Goal: Information Seeking & Learning: Check status

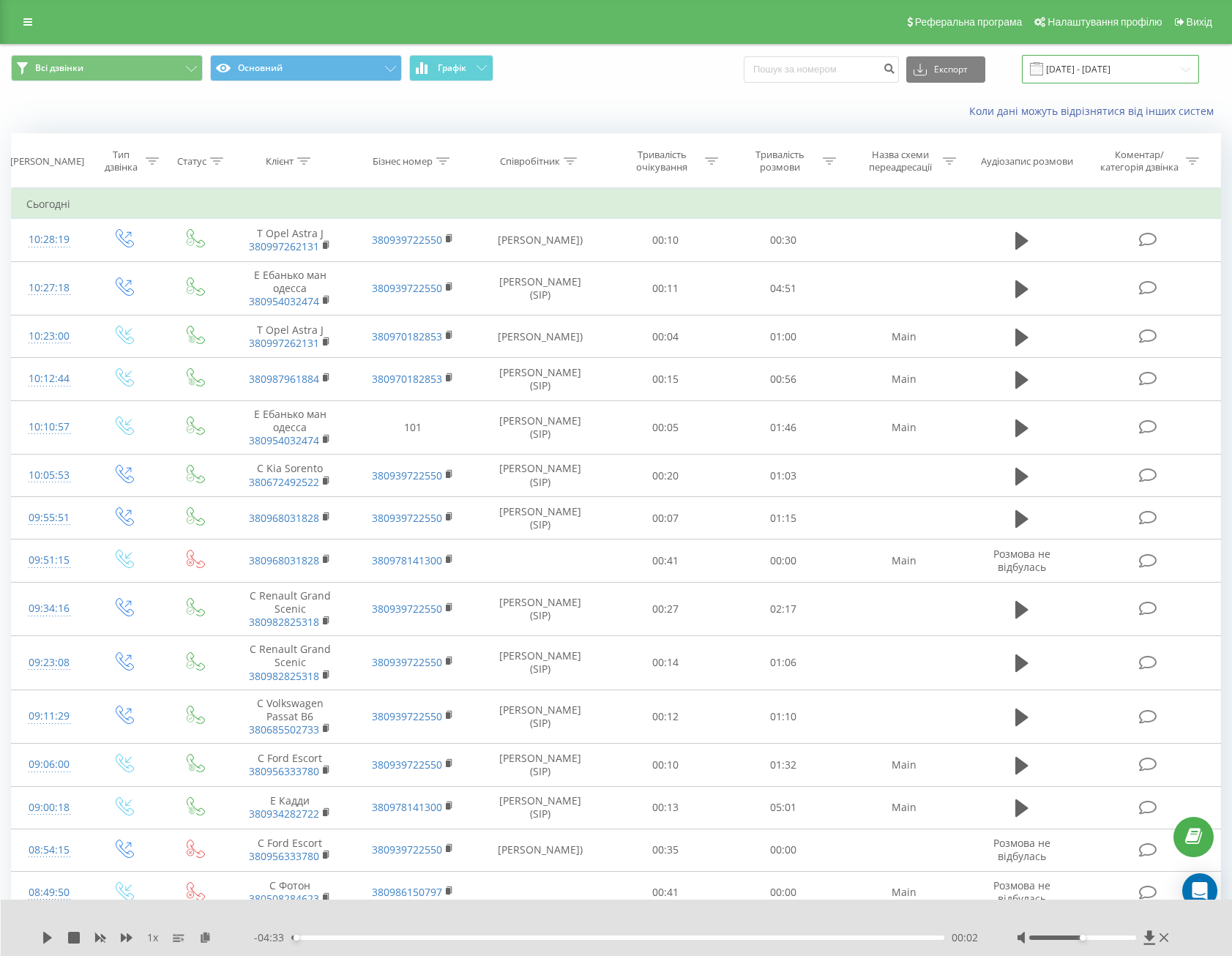
click at [1105, 76] on input "[DATE] - [DATE]" at bounding box center [1110, 70] width 177 height 29
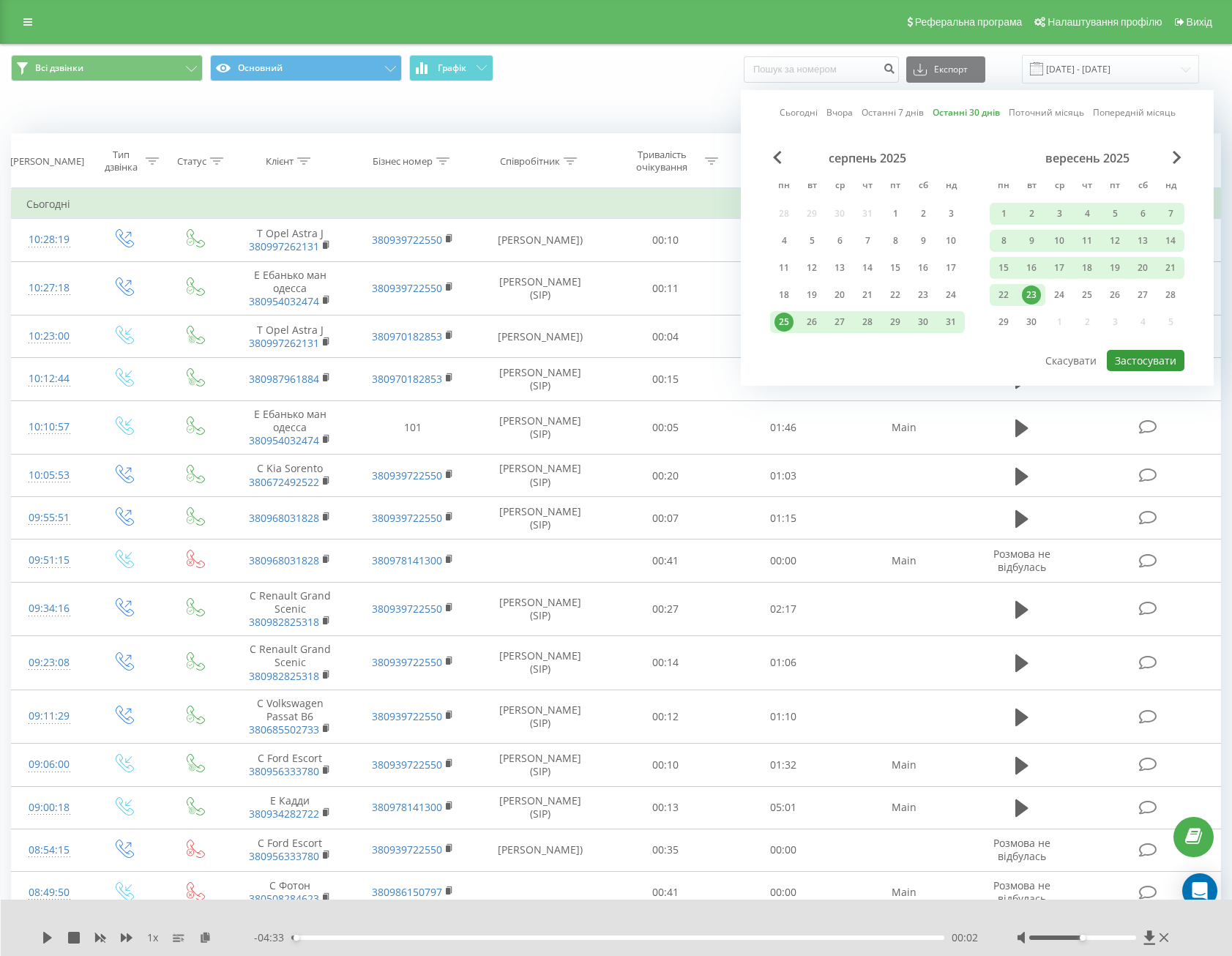
click at [1130, 352] on button "Застосувати" at bounding box center [1145, 360] width 78 height 21
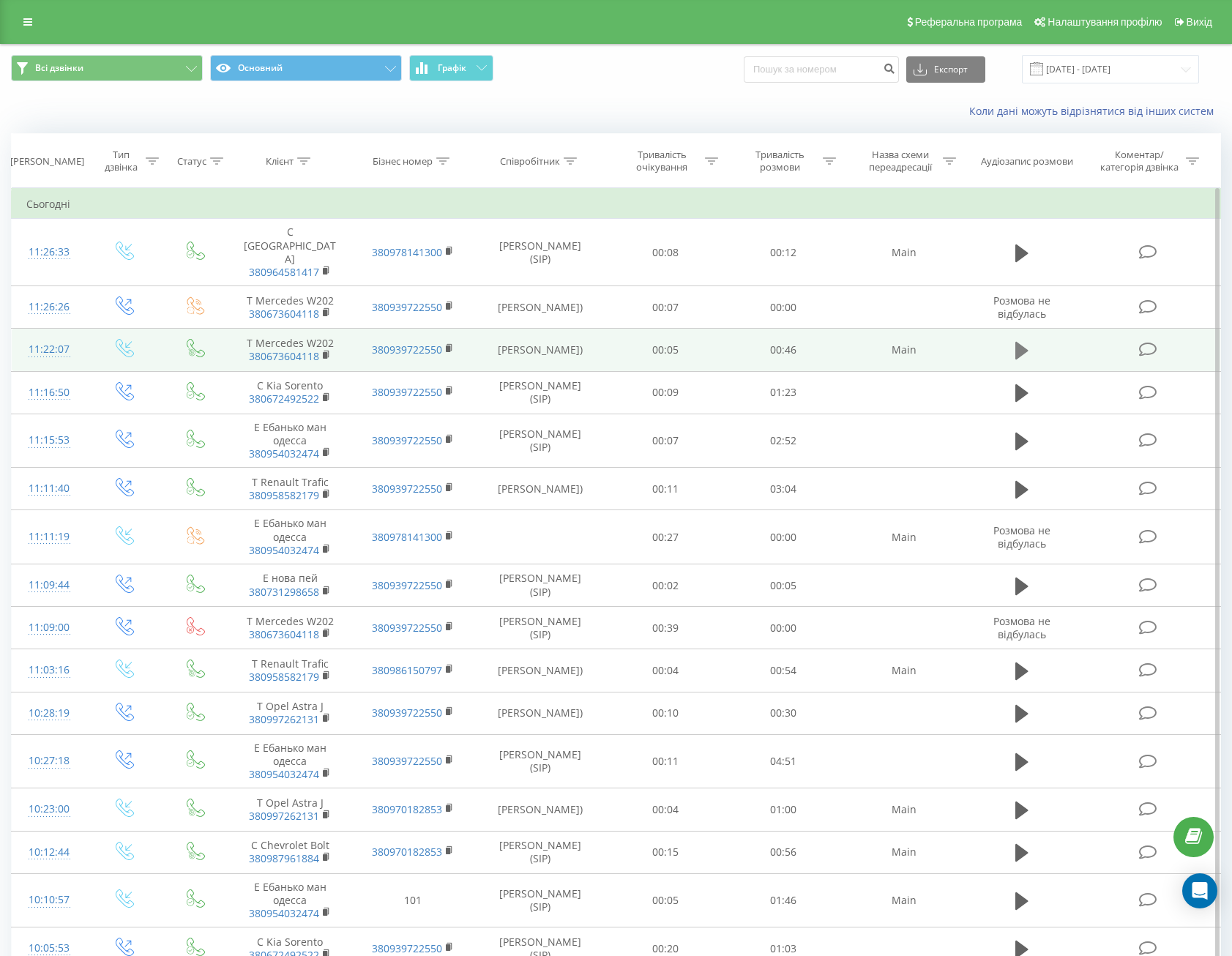
click at [1030, 340] on button at bounding box center [1022, 350] width 22 height 22
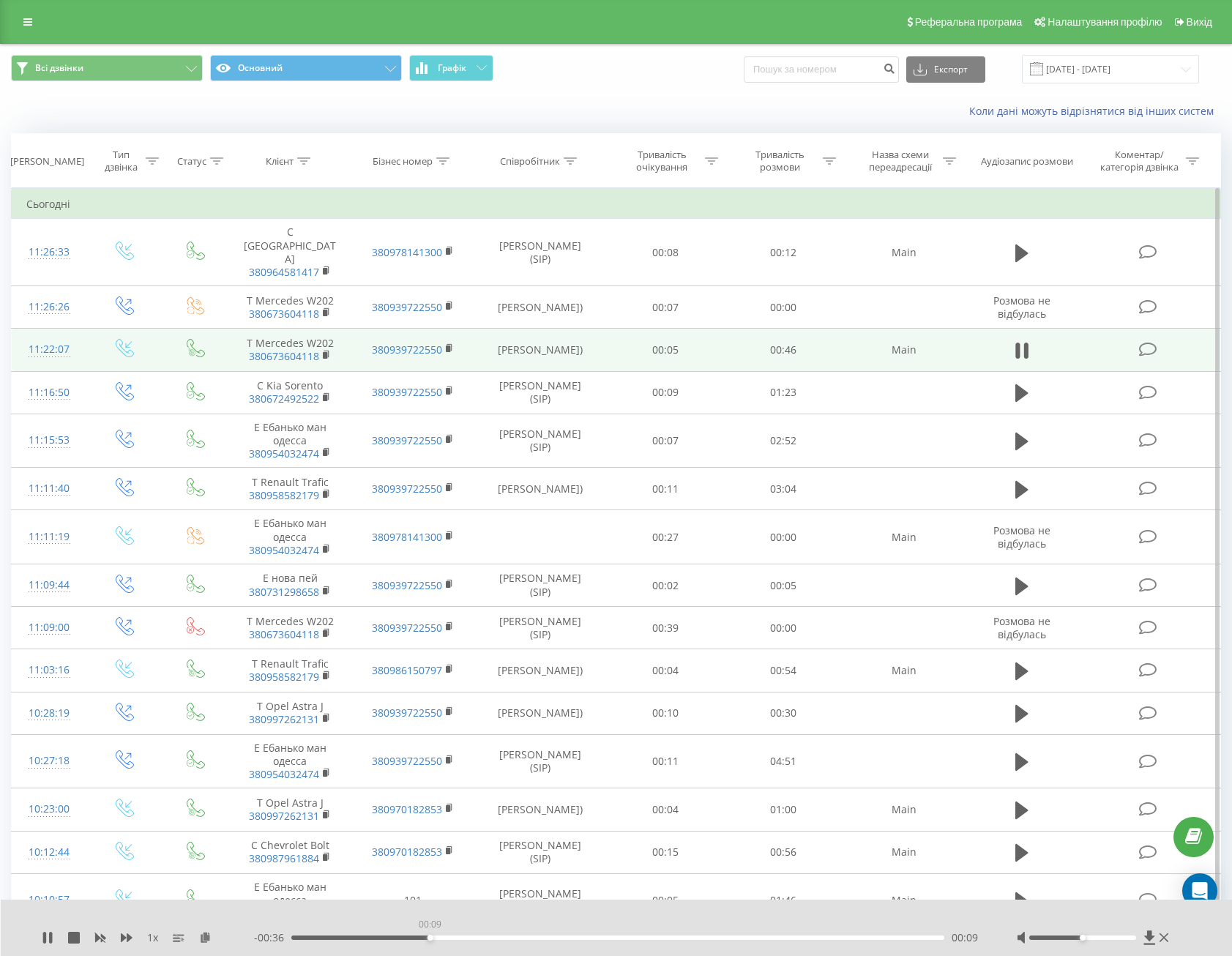
click at [430, 938] on div "00:09" at bounding box center [618, 937] width 653 height 4
click at [575, 938] on div "00:13" at bounding box center [618, 937] width 653 height 4
click at [629, 938] on div "00:20" at bounding box center [618, 937] width 653 height 4
click at [718, 938] on div "00:25" at bounding box center [618, 937] width 653 height 4
click at [767, 938] on div "00:31" at bounding box center [618, 937] width 653 height 4
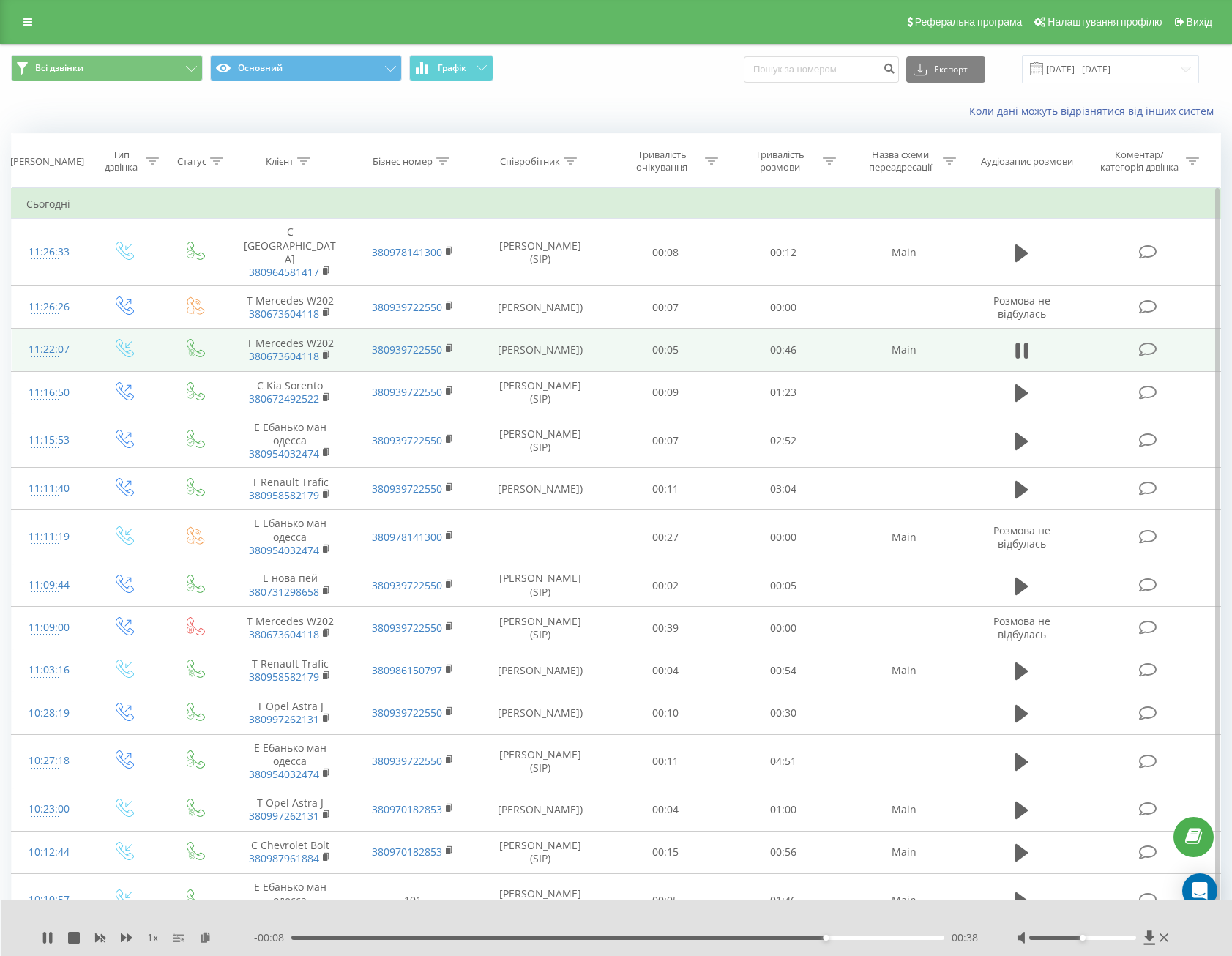
click at [701, 935] on div "00:38" at bounding box center [618, 937] width 653 height 4
click at [289, 156] on div "Клієнт" at bounding box center [279, 161] width 28 height 12
click at [259, 279] on div "Скасувати OK" at bounding box center [290, 295] width 128 height 33
click at [257, 260] on input "text" at bounding box center [290, 266] width 128 height 26
paste input "[PHONE_NUMBER]"
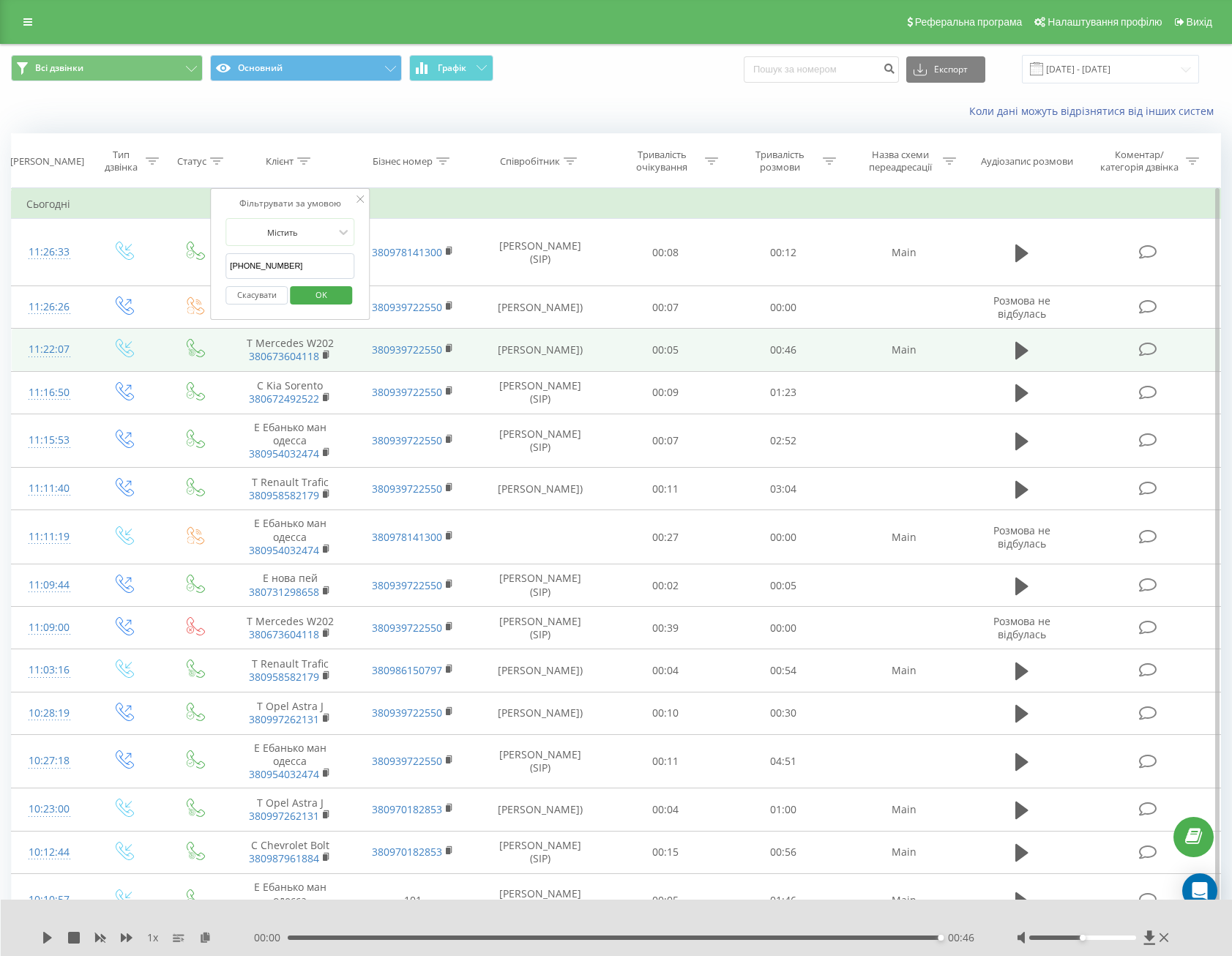
click at [242, 265] on input "[PHONE_NUMBER]" at bounding box center [290, 266] width 128 height 26
click at [337, 294] on span "OK" at bounding box center [321, 294] width 41 height 22
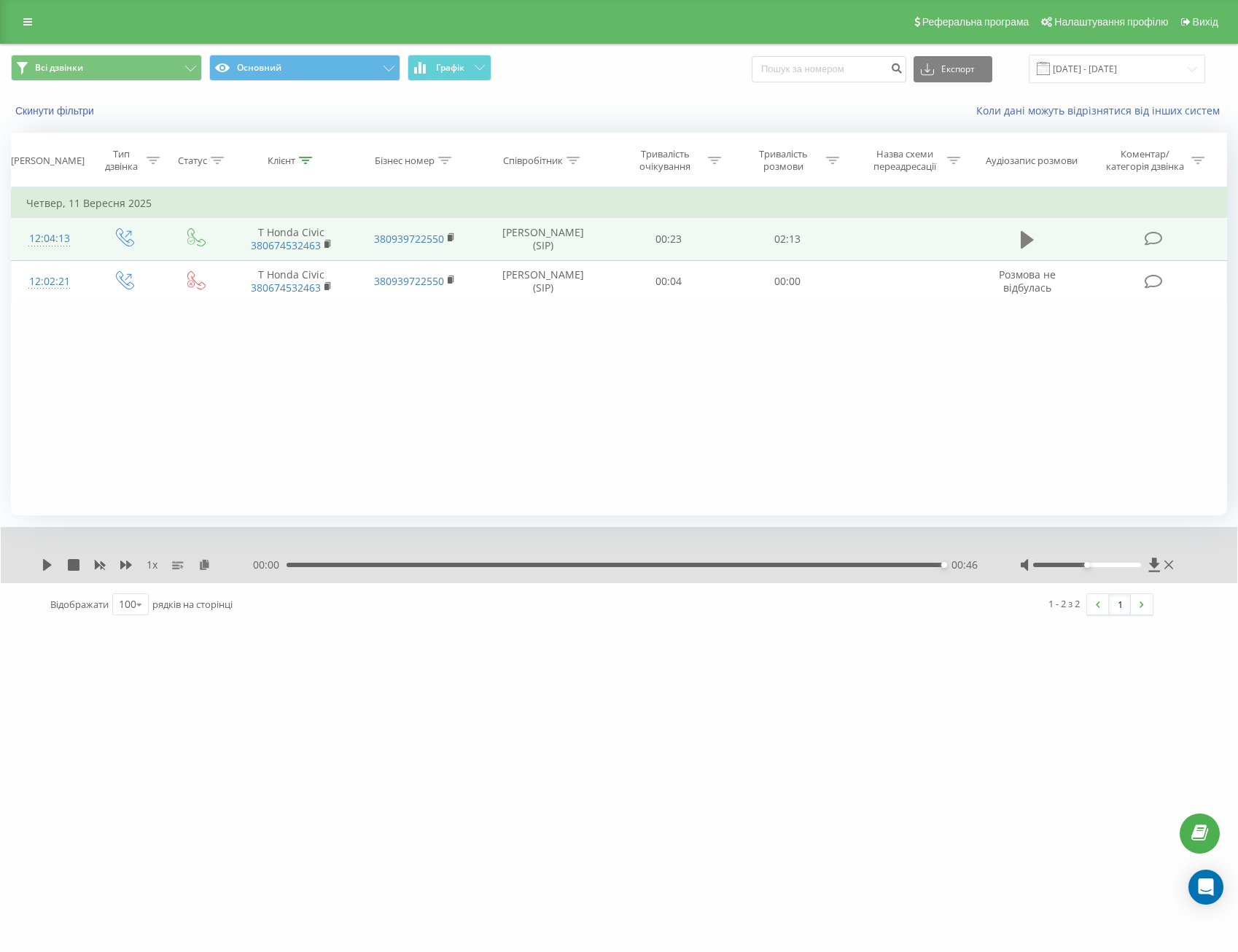
click at [1030, 233] on icon at bounding box center [1027, 240] width 13 height 20
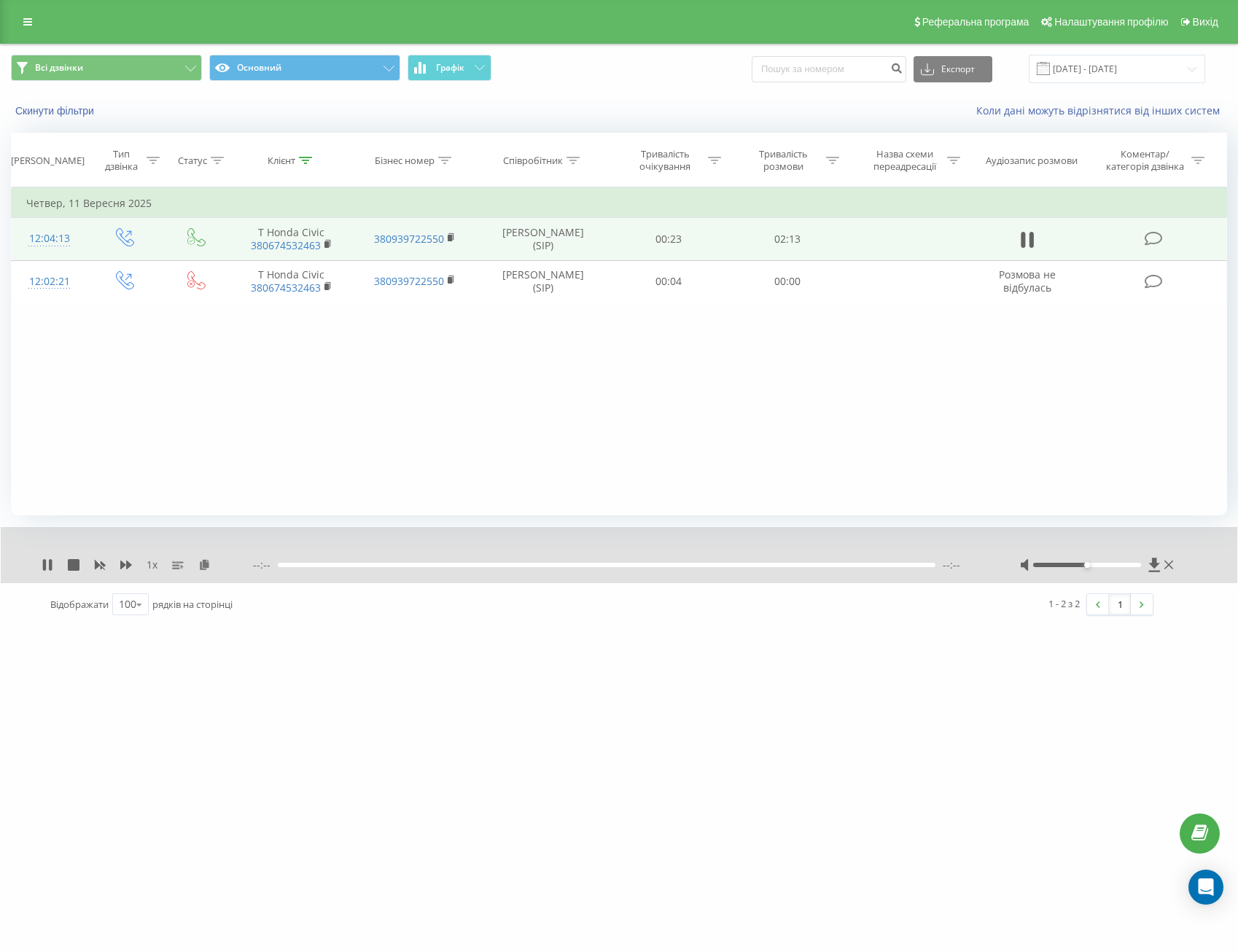
click at [830, 568] on div "--:-- --:--" at bounding box center [618, 565] width 731 height 14
click at [837, 564] on div "01:51" at bounding box center [619, 565] width 658 height 4
click at [874, 565] on div "00:00" at bounding box center [619, 565] width 658 height 4
click at [329, 244] on icon at bounding box center [328, 242] width 5 height 6
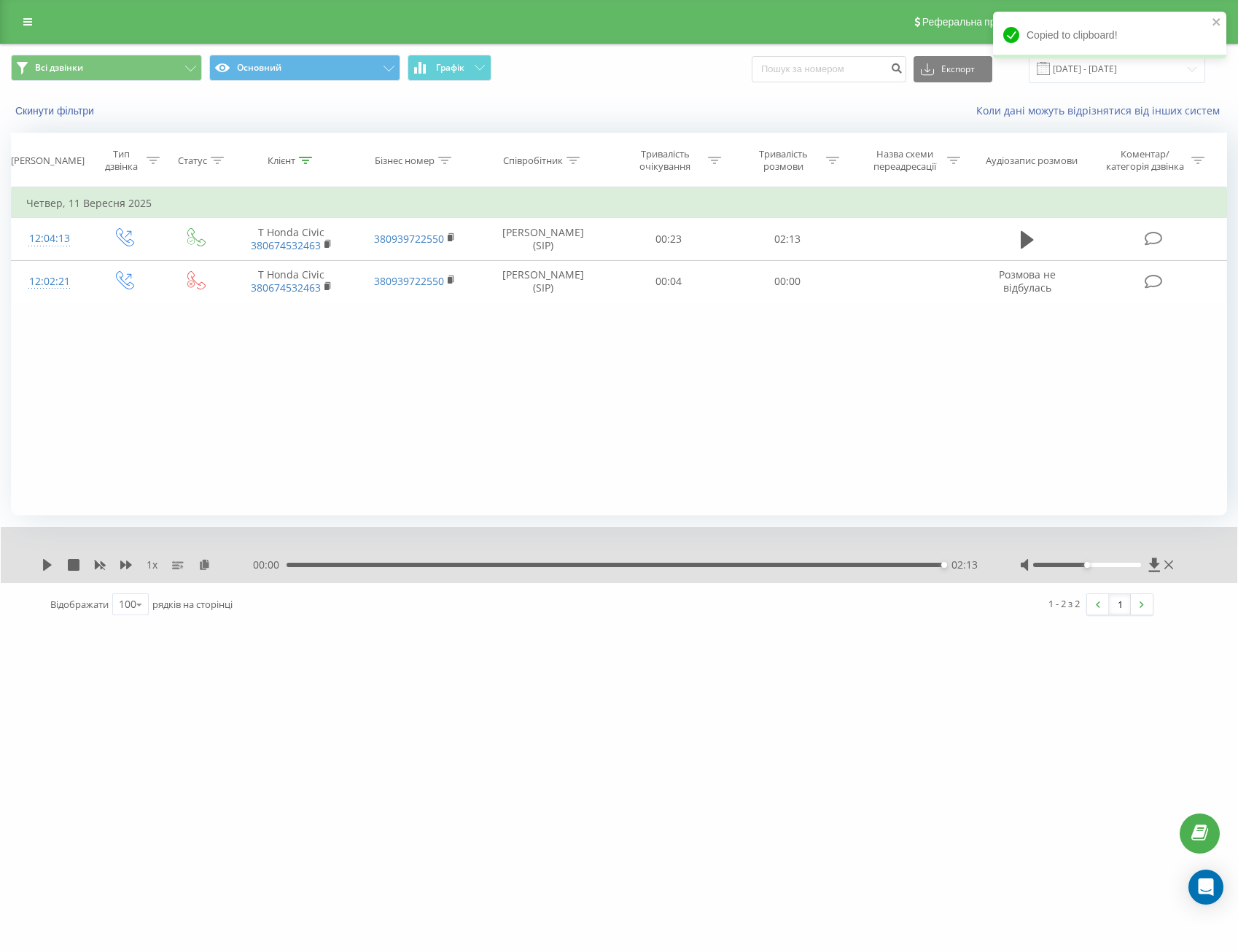
click at [983, 908] on div "[DOMAIN_NAME] Проекти [DOMAIN_NAME] Дашборд Центр звернень Журнал дзвінків Журн…" at bounding box center [619, 476] width 1238 height 952
click at [295, 164] on div "Клієнт" at bounding box center [281, 161] width 28 height 12
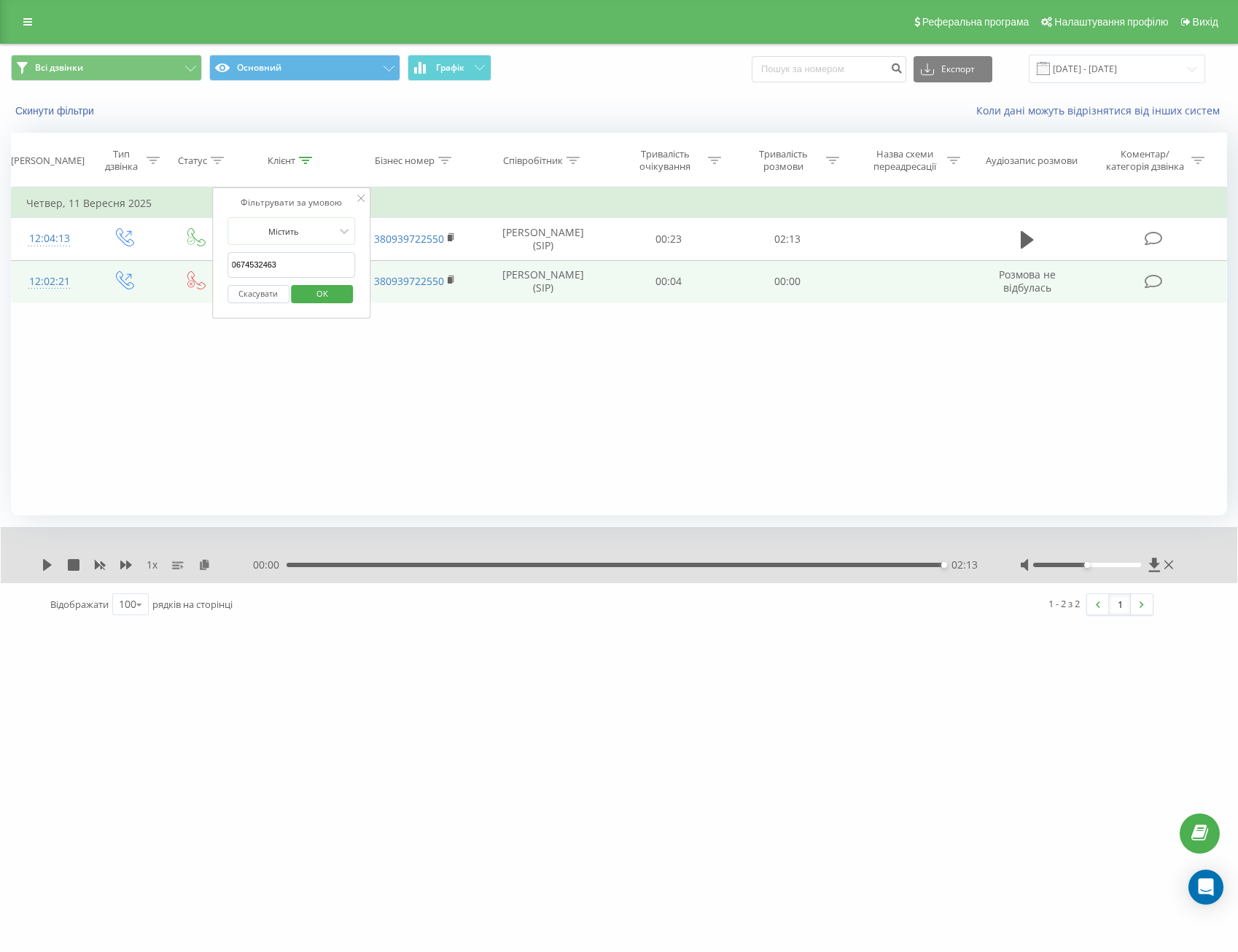
drag, startPoint x: 276, startPoint y: 264, endPoint x: 210, endPoint y: 260, distance: 66.1
click at [210, 260] on table "Фільтрувати за умовою Дорівнює Введіть значення Скасувати OK Фільтрувати за умо…" at bounding box center [618, 245] width 1216 height 116
paste input "[PHONE_NUMBER]"
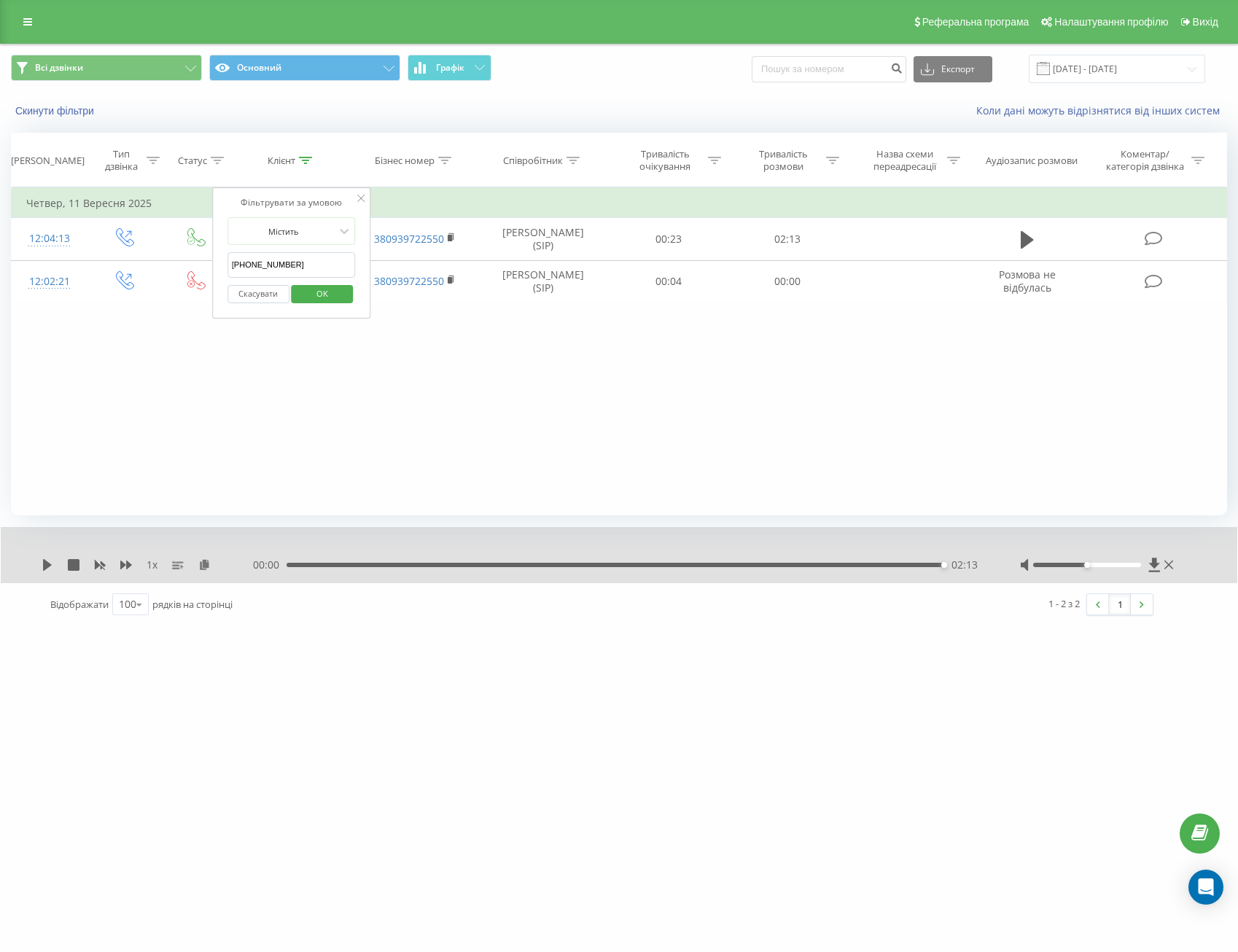
drag, startPoint x: 246, startPoint y: 263, endPoint x: 222, endPoint y: 263, distance: 24.0
click at [222, 263] on div "Фільтрувати за умовою Містить [PHONE_NUMBER] Скасувати OK" at bounding box center [291, 253] width 159 height 131
type input "0976321368"
click at [319, 281] on div "Скасувати OK" at bounding box center [291, 294] width 128 height 33
click at [321, 289] on span "OK" at bounding box center [322, 293] width 41 height 22
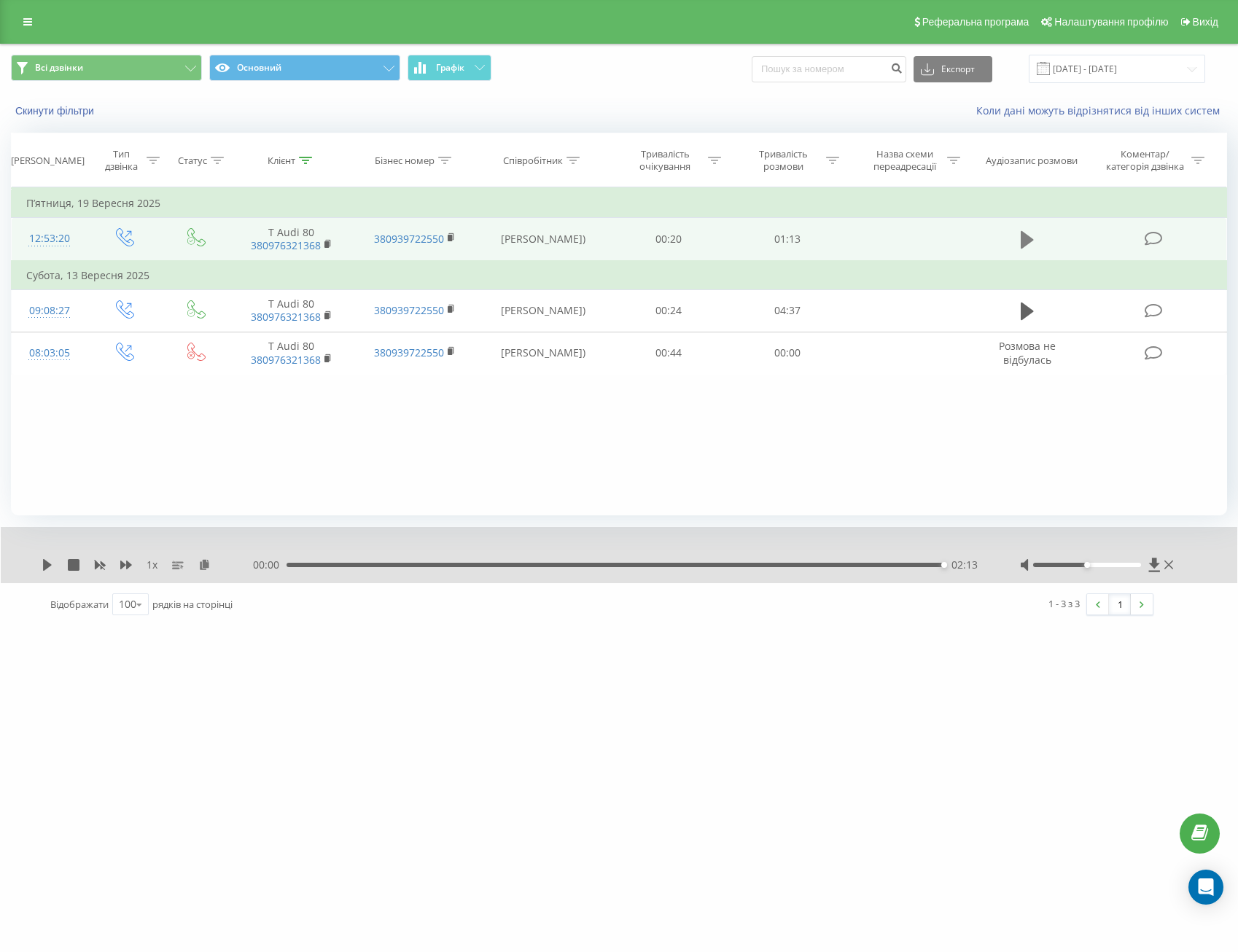
click at [1024, 236] on icon at bounding box center [1027, 240] width 13 height 18
click at [805, 566] on div "00:00" at bounding box center [619, 565] width 658 height 4
click at [1028, 242] on icon at bounding box center [1027, 240] width 13 height 20
click at [265, 165] on div "Клієнт" at bounding box center [291, 161] width 123 height 12
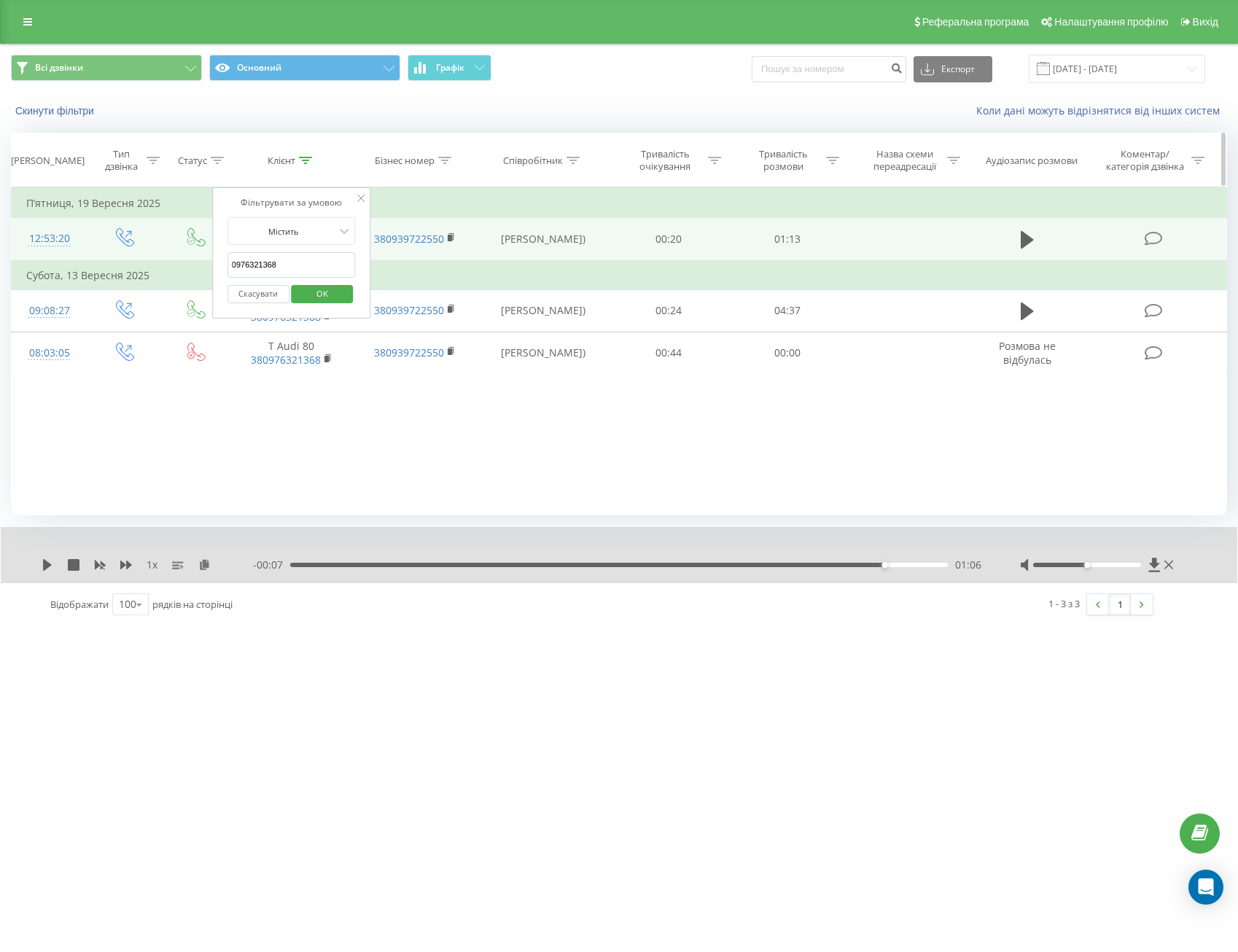
click at [279, 161] on div "Клієнт" at bounding box center [281, 161] width 28 height 12
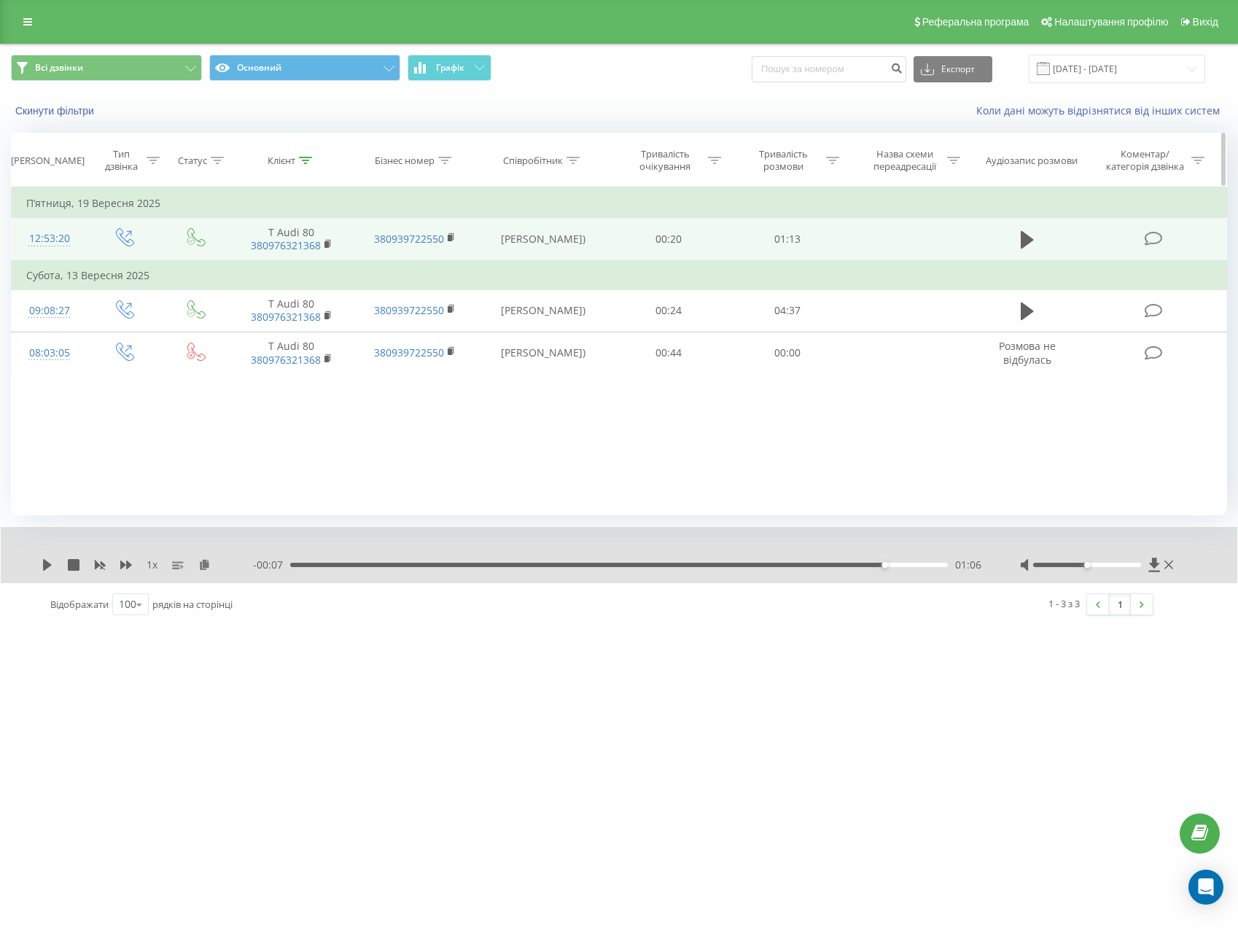
click at [277, 158] on div "Клієнт" at bounding box center [281, 161] width 28 height 12
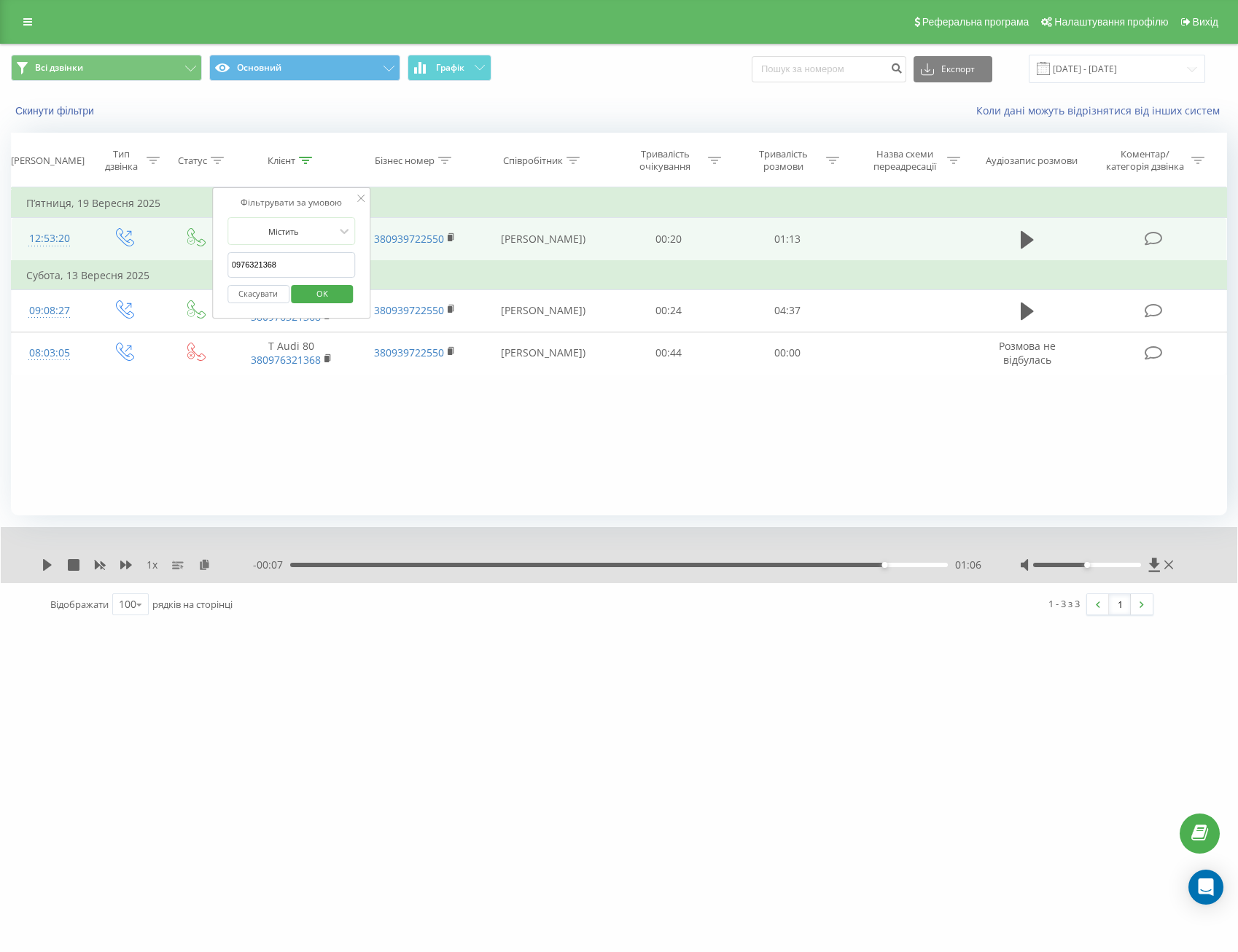
click at [256, 292] on button "Скасувати" at bounding box center [258, 294] width 62 height 19
